Goal: Information Seeking & Learning: Learn about a topic

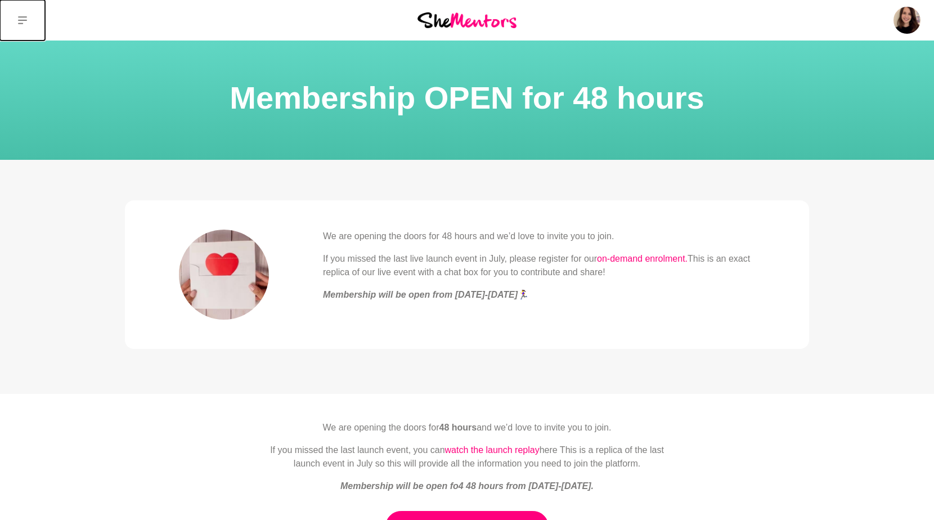
click at [15, 21] on button at bounding box center [22, 20] width 45 height 41
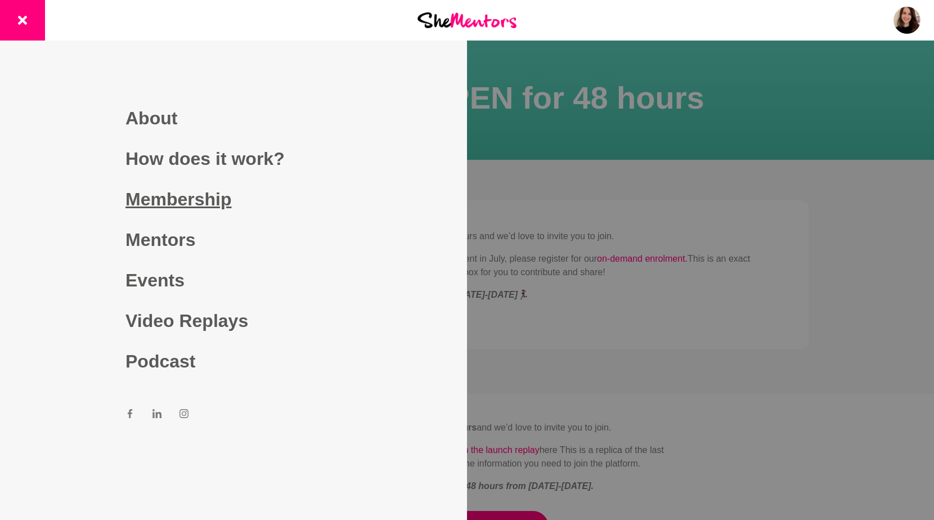
click at [165, 191] on link "Membership" at bounding box center [233, 199] width 216 height 41
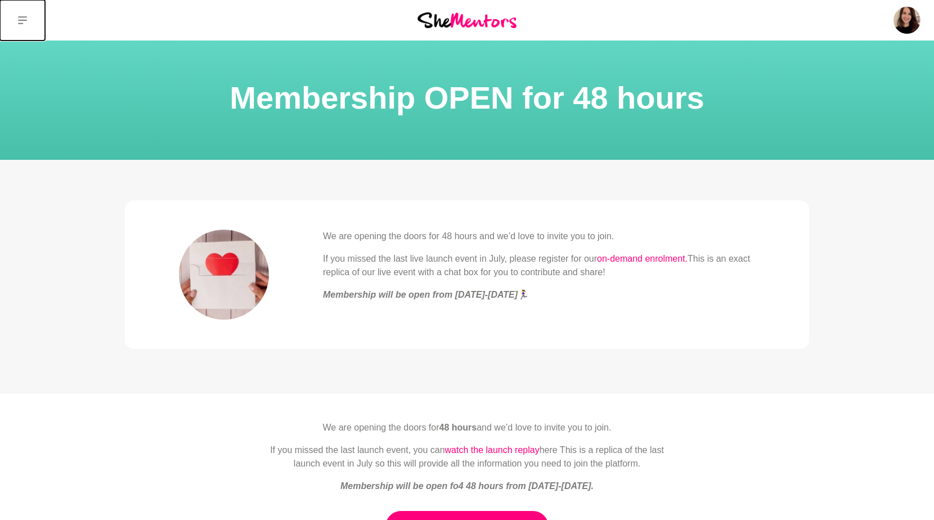
click at [24, 22] on icon at bounding box center [22, 20] width 9 height 9
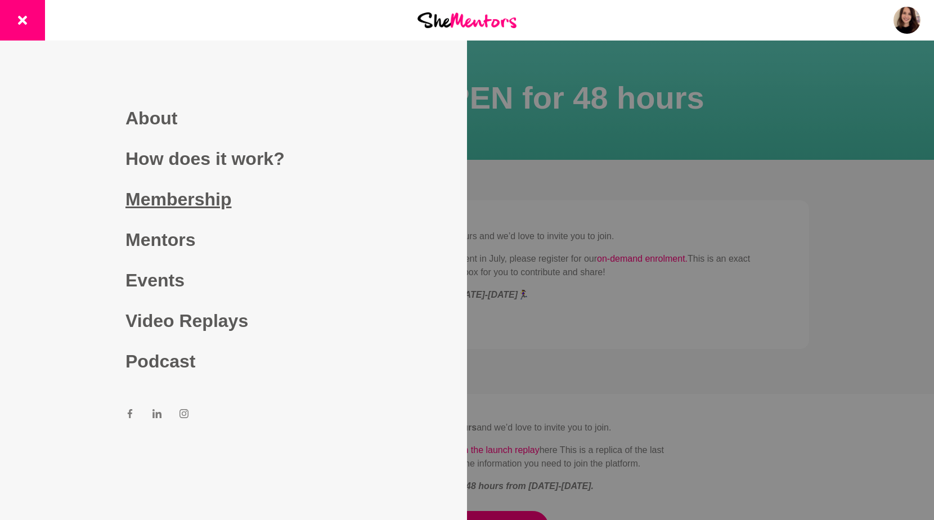
click at [198, 201] on link "Membership" at bounding box center [233, 199] width 216 height 41
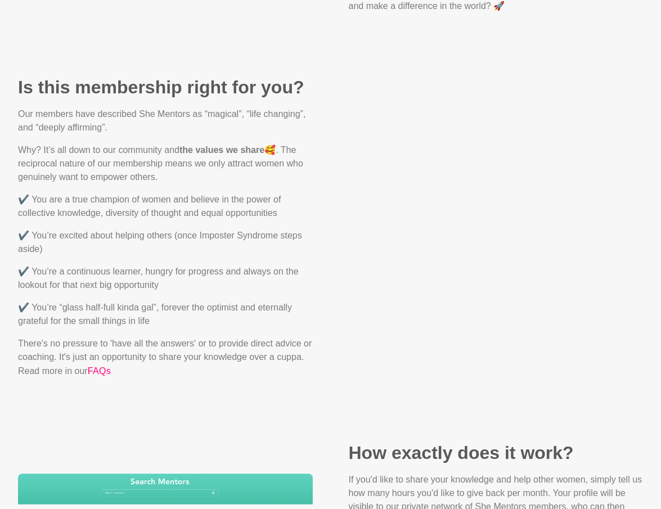
scroll to position [1136, 0]
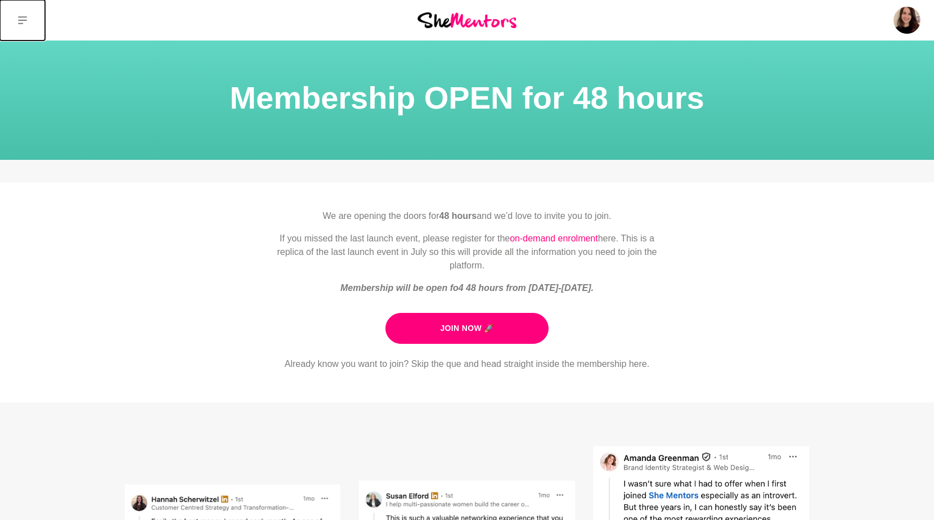
click at [16, 16] on button at bounding box center [22, 20] width 45 height 41
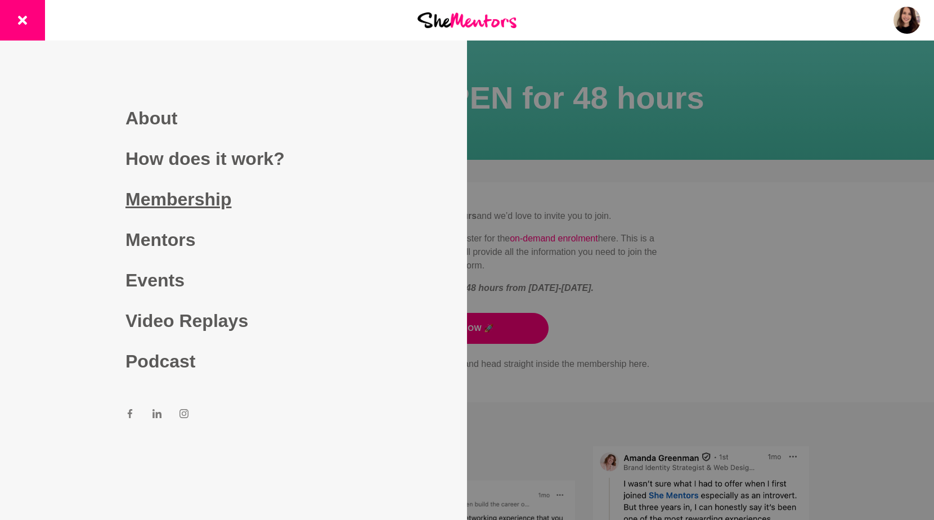
click at [151, 199] on link "Membership" at bounding box center [233, 199] width 216 height 41
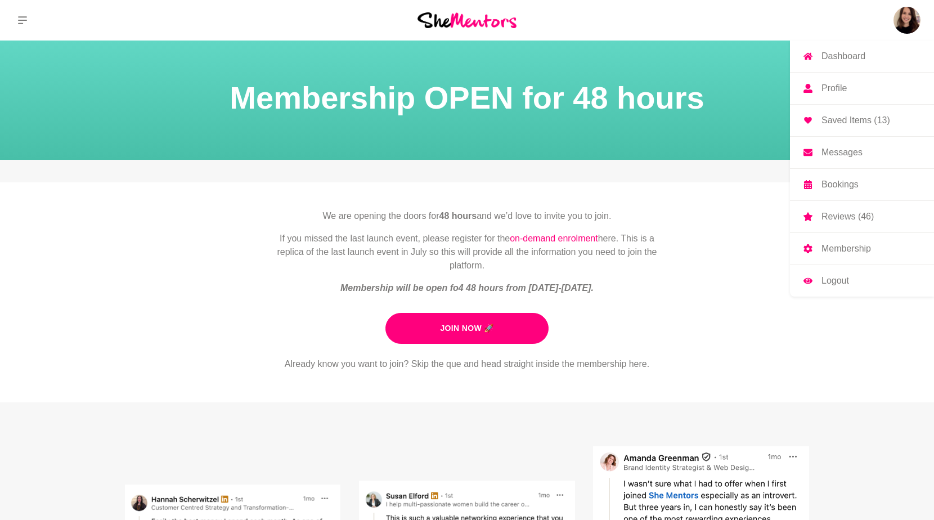
click at [845, 252] on p "Membership" at bounding box center [847, 248] width 50 height 9
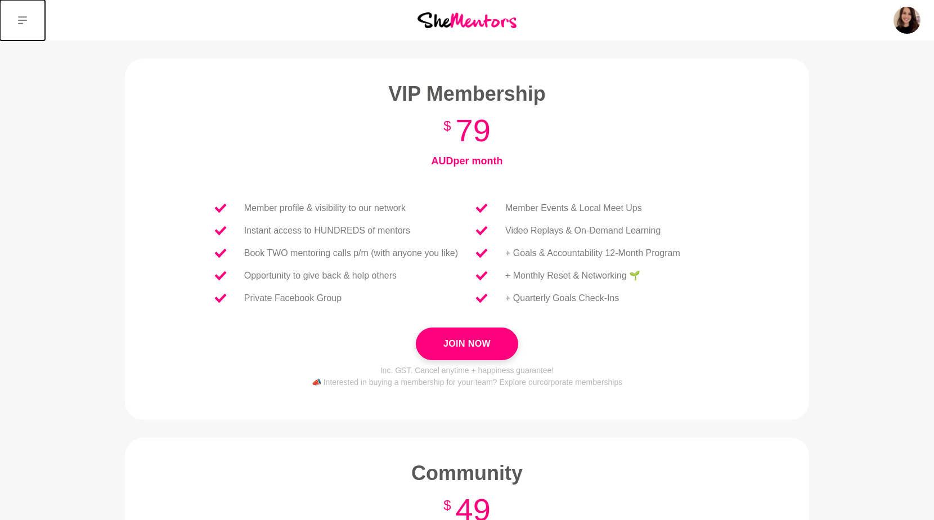
click at [19, 21] on icon at bounding box center [22, 20] width 9 height 9
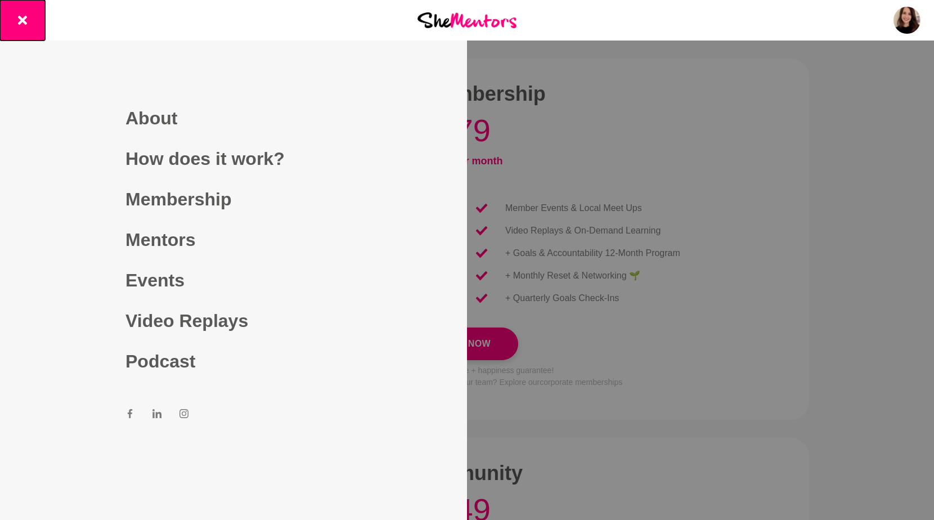
click at [28, 24] on button at bounding box center [22, 20] width 45 height 41
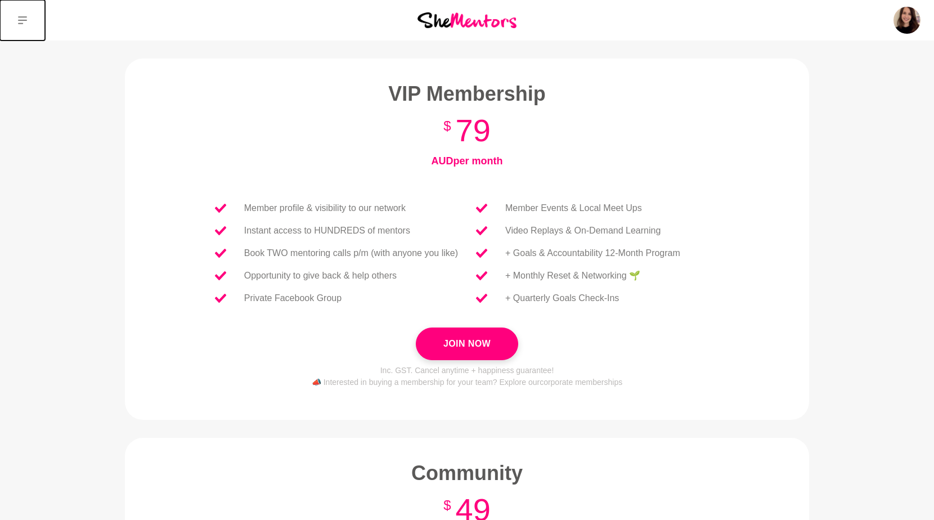
click at [28, 24] on button at bounding box center [22, 20] width 45 height 41
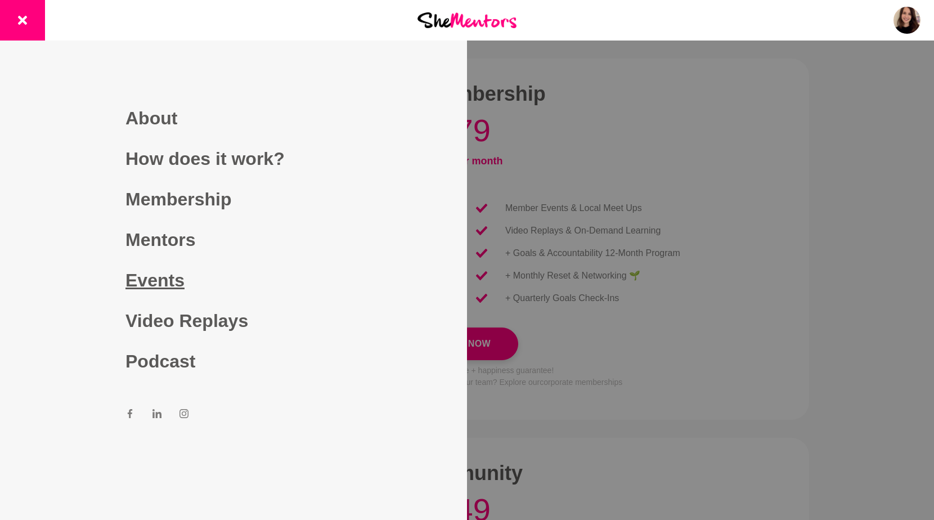
click at [176, 281] on link "Events" at bounding box center [233, 280] width 216 height 41
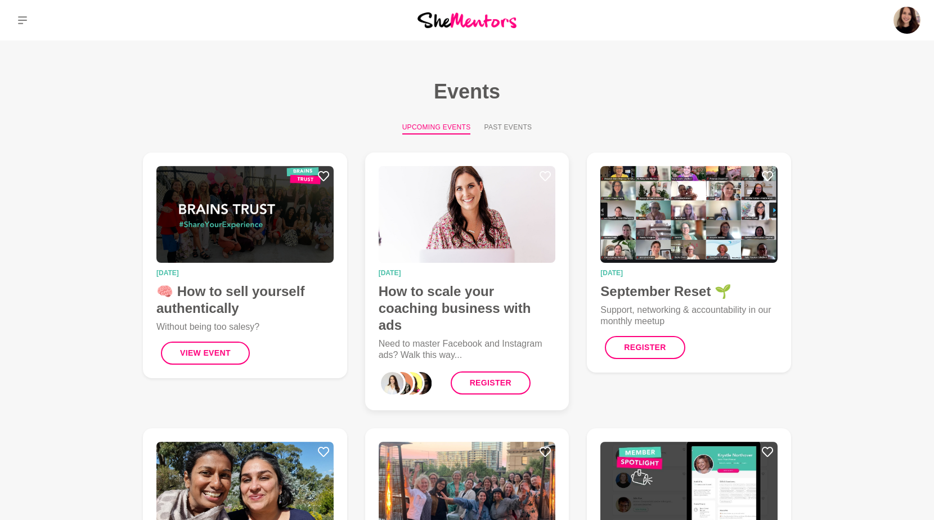
click at [450, 220] on img at bounding box center [467, 214] width 177 height 97
